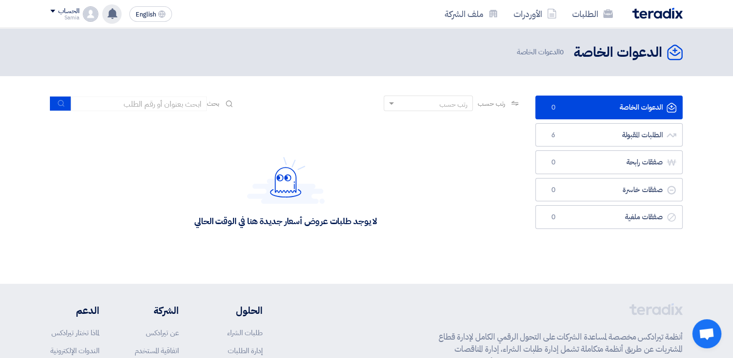
click at [111, 18] on icon at bounding box center [112, 13] width 11 height 11
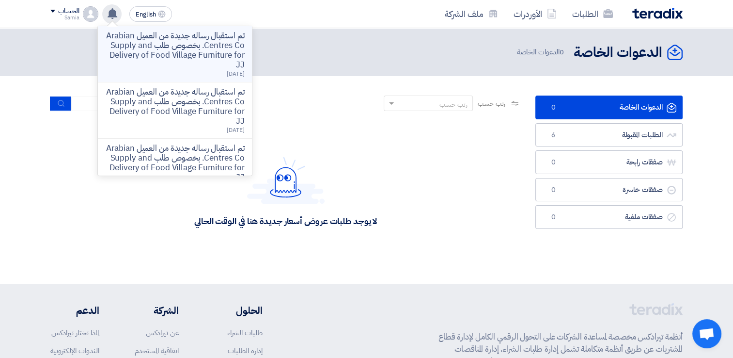
click at [163, 57] on p "تم استقبال رساله جديدة من العميل Arabian Centres Co. بخصوص طلب Supply and Deliv…" at bounding box center [175, 50] width 139 height 39
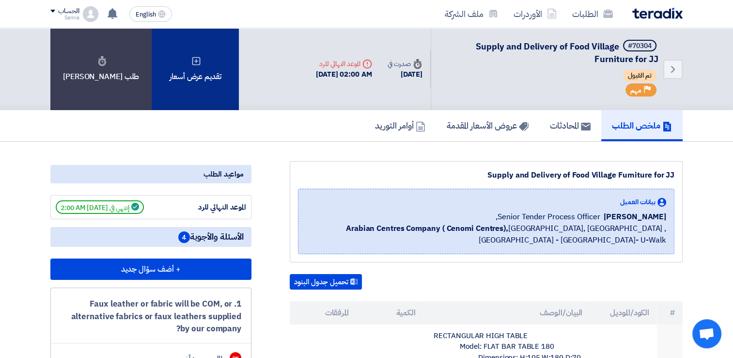
click at [181, 73] on div "تقديم عرض أسعار" at bounding box center [195, 69] width 87 height 82
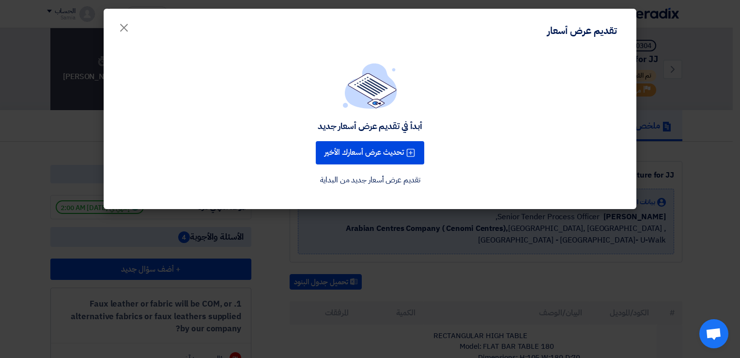
click at [378, 177] on link "تقديم عرض أسعار جديد من البداية" at bounding box center [370, 180] width 100 height 12
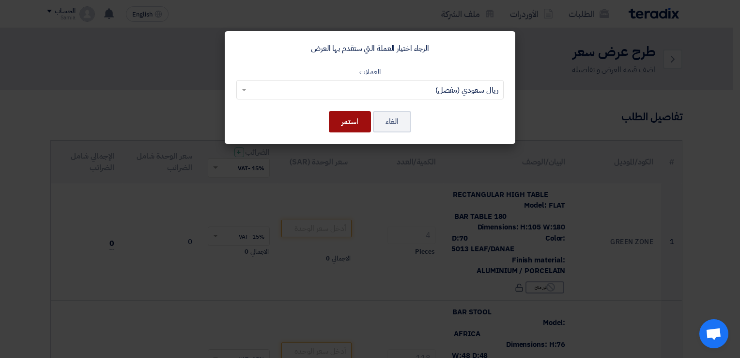
click at [342, 121] on button "استمر" at bounding box center [350, 121] width 42 height 21
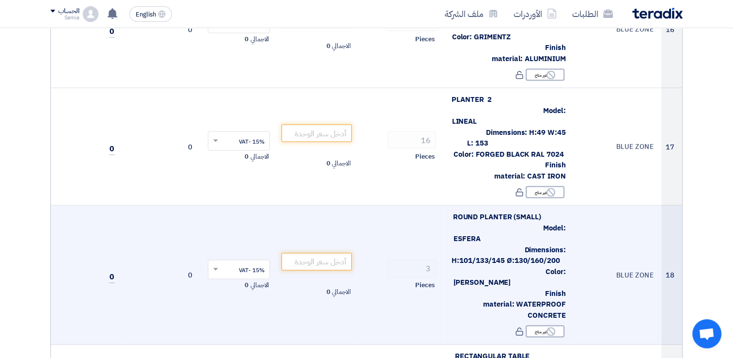
scroll to position [1938, 0]
click at [467, 211] on span "ROUND PLANTER (SMALL) Model: ESFERA Dimensions: H:101/133/145 Ø:130/160/200 Col…" at bounding box center [509, 265] width 114 height 109
click at [494, 239] on span "ROUND PLANTER (SMALL) Model: ESFERA Dimensions: H:101/133/145 Ø:130/160/200 Col…" at bounding box center [509, 265] width 114 height 109
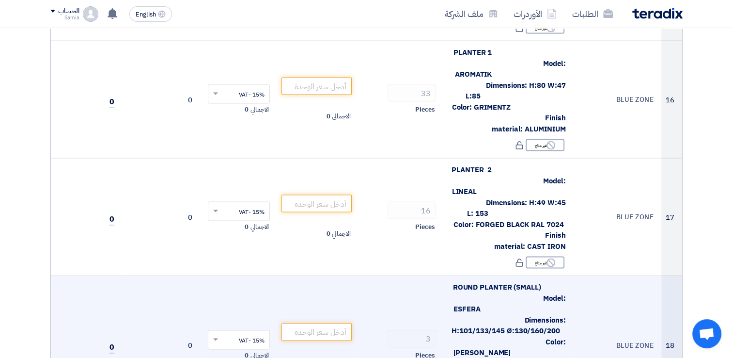
scroll to position [1890, 0]
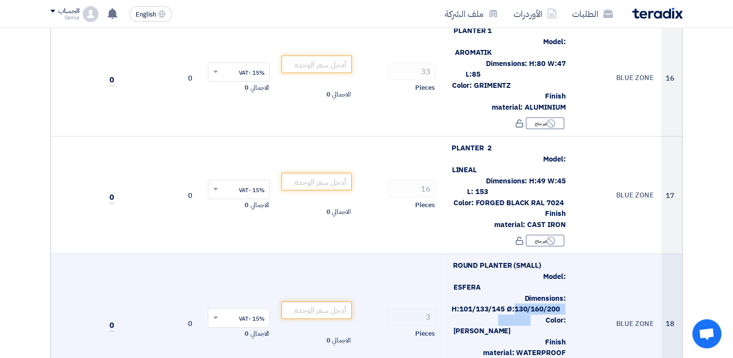
drag, startPoint x: 475, startPoint y: 263, endPoint x: 555, endPoint y: 267, distance: 80.0
click at [555, 267] on span "ROUND PLANTER (SMALL) Model: ESFERA Dimensions: H:101/133/145 Ø:130/160/200 Col…" at bounding box center [509, 314] width 114 height 109
drag, startPoint x: 555, startPoint y: 267, endPoint x: 569, endPoint y: 295, distance: 31.6
click at [569, 295] on td "ROUND PLANTER (SMALL) Model: ESFERA Dimensions: H:101/133/145 Ø:130/160/200 Col…" at bounding box center [509, 323] width 130 height 139
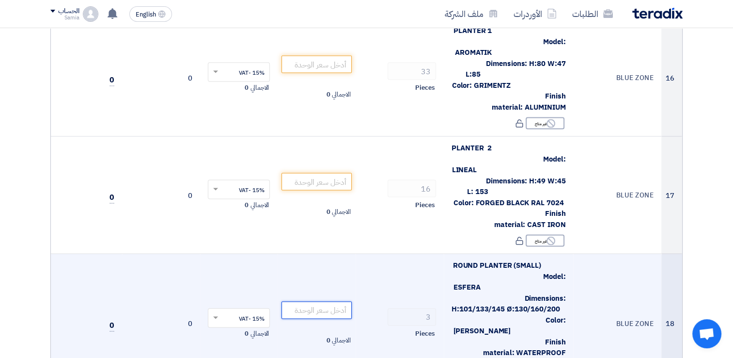
click at [310, 301] on input "number" at bounding box center [317, 309] width 70 height 17
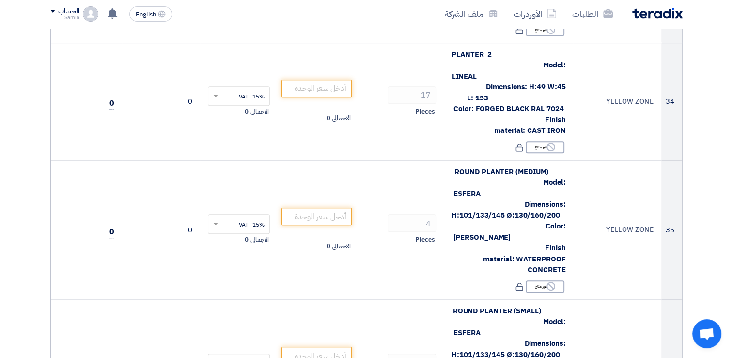
scroll to position [4167, 0]
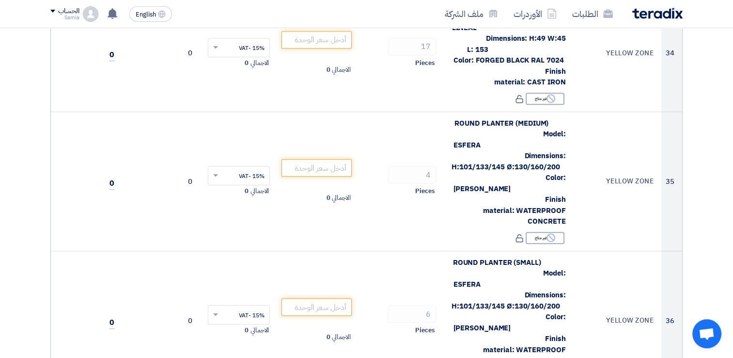
drag, startPoint x: 517, startPoint y: 187, endPoint x: 548, endPoint y: 194, distance: 31.3
drag, startPoint x: 548, startPoint y: 194, endPoint x: 524, endPoint y: 232, distance: 44.8
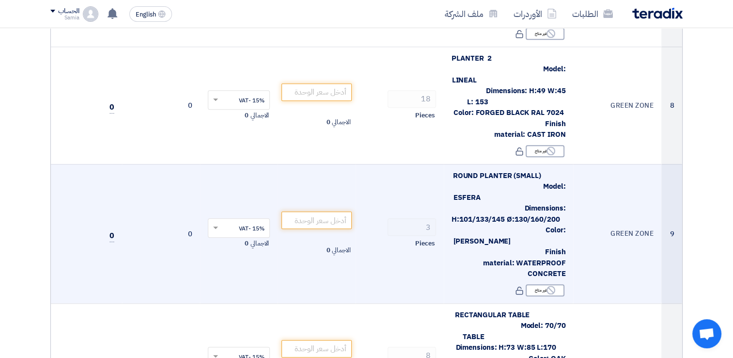
scroll to position [951, 0]
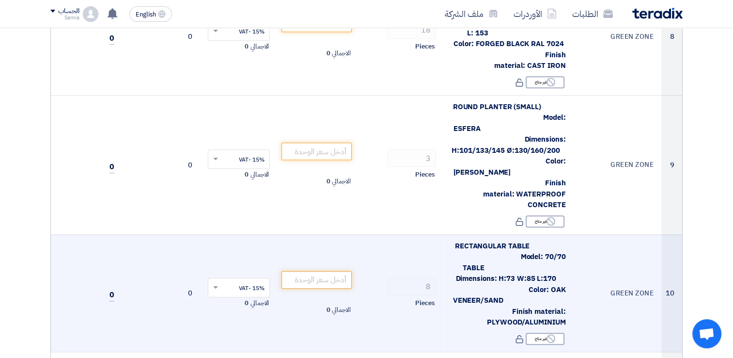
scroll to position [1006, 0]
